Goal: Navigation & Orientation: Understand site structure

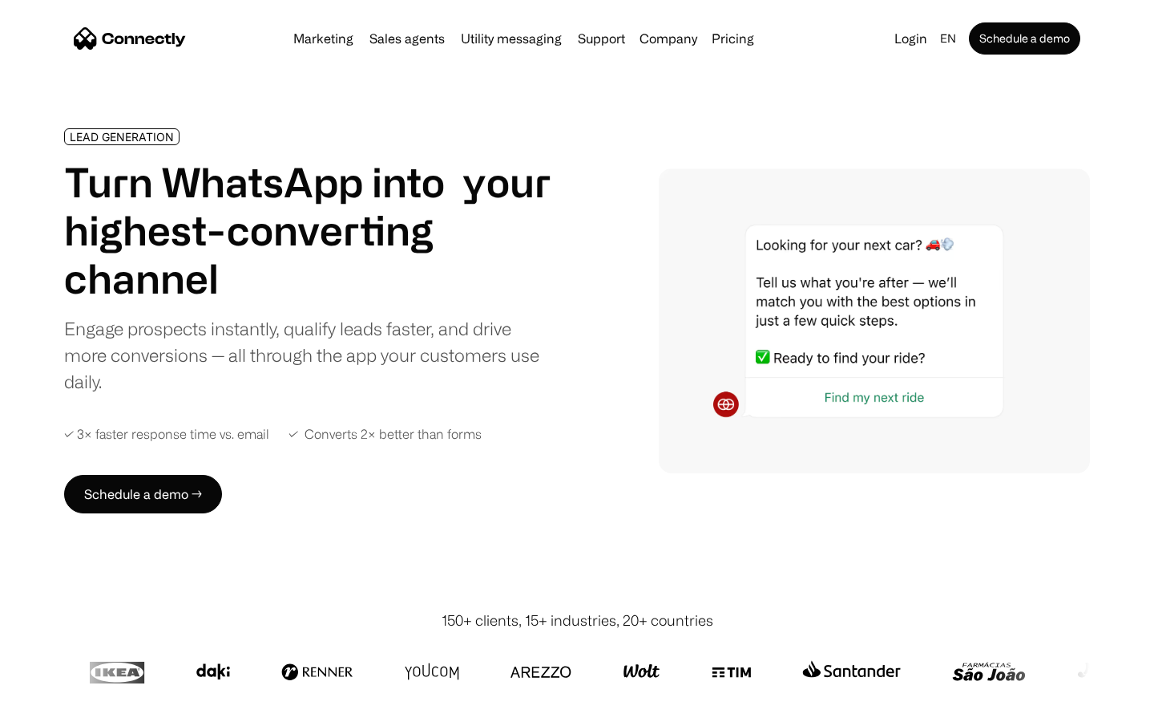
scroll to position [5395, 0]
